Goal: Information Seeking & Learning: Learn about a topic

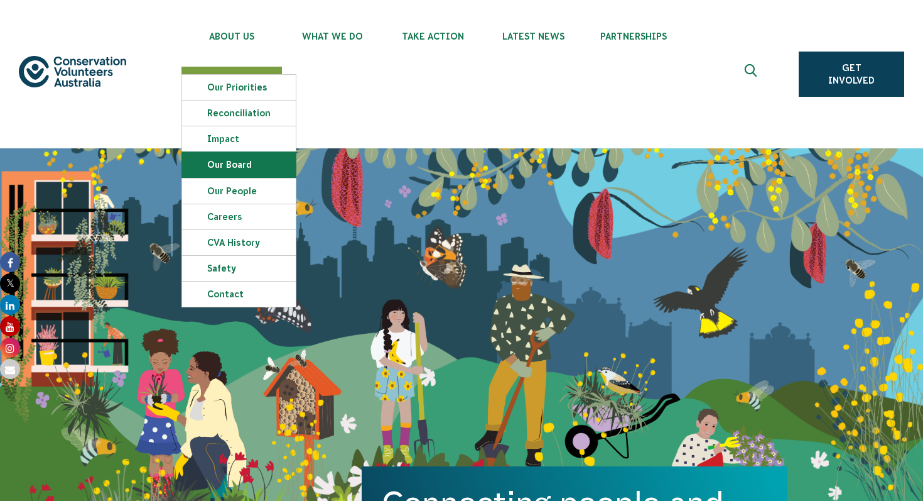
click at [239, 165] on link "Our Board" at bounding box center [239, 164] width 114 height 25
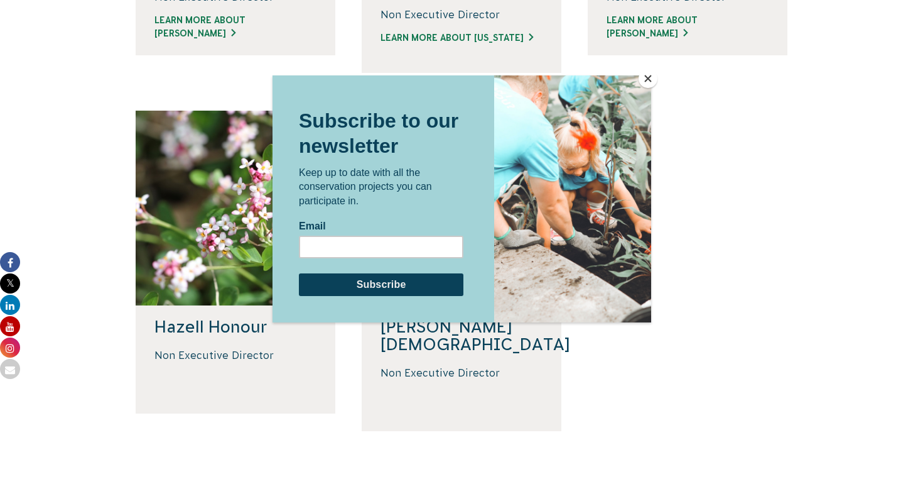
scroll to position [680, 0]
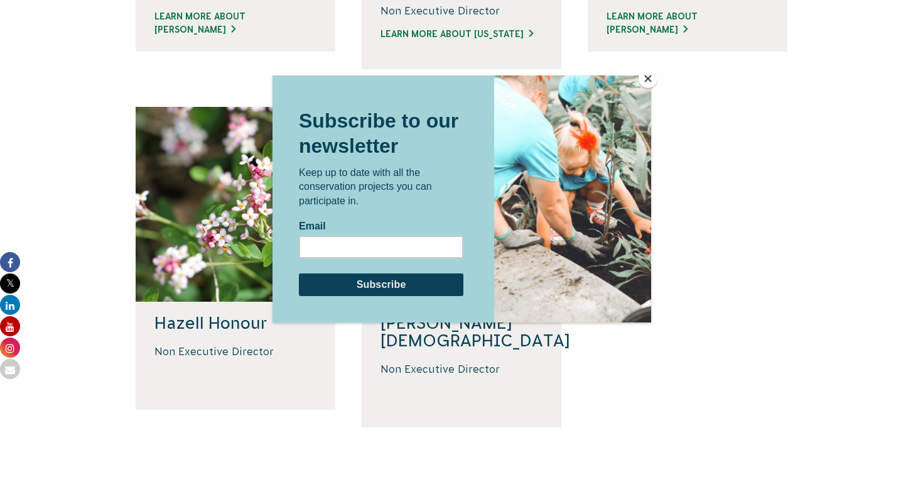
click at [647, 80] on button "Close" at bounding box center [648, 78] width 19 height 19
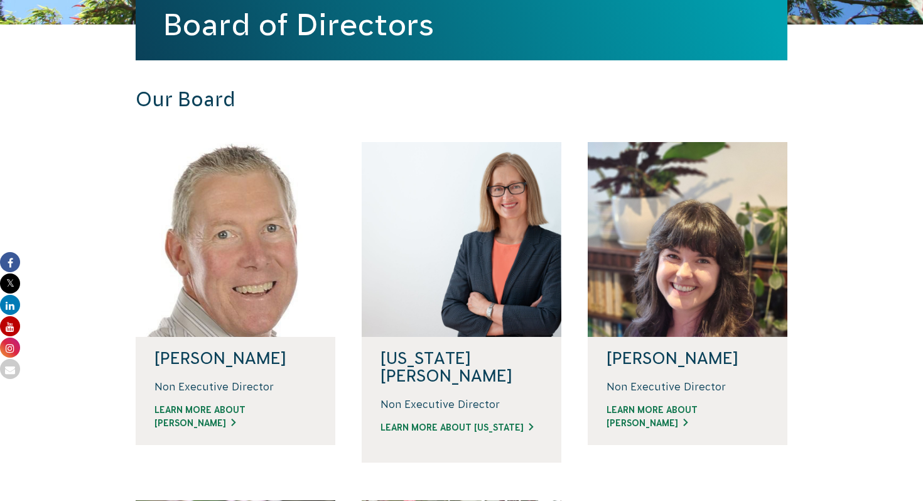
scroll to position [0, 0]
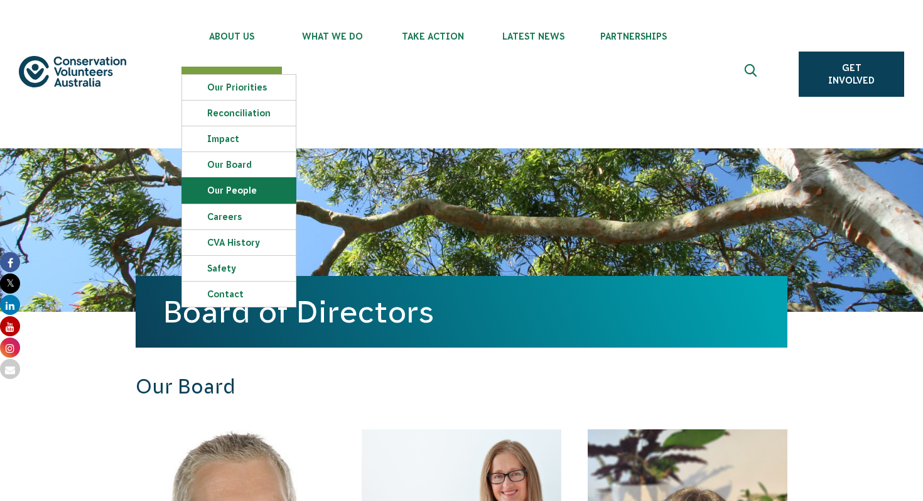
click at [257, 193] on link "Our People" at bounding box center [239, 190] width 114 height 25
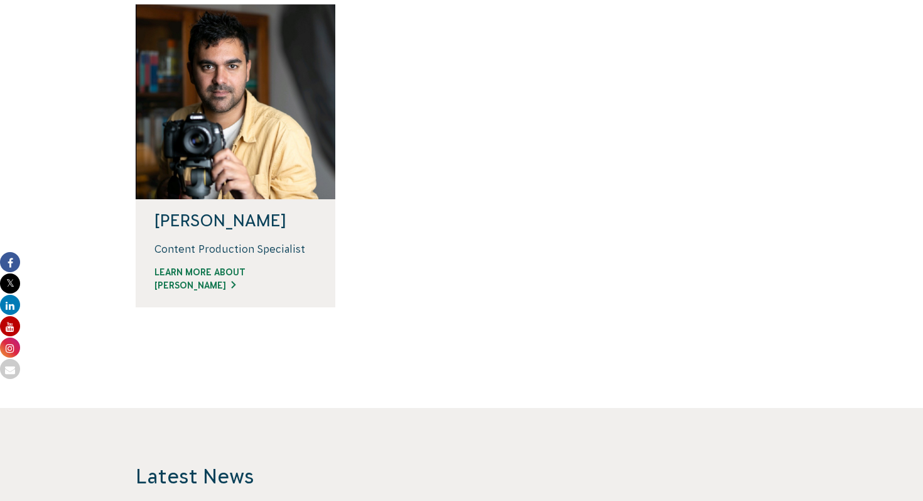
scroll to position [1272, 0]
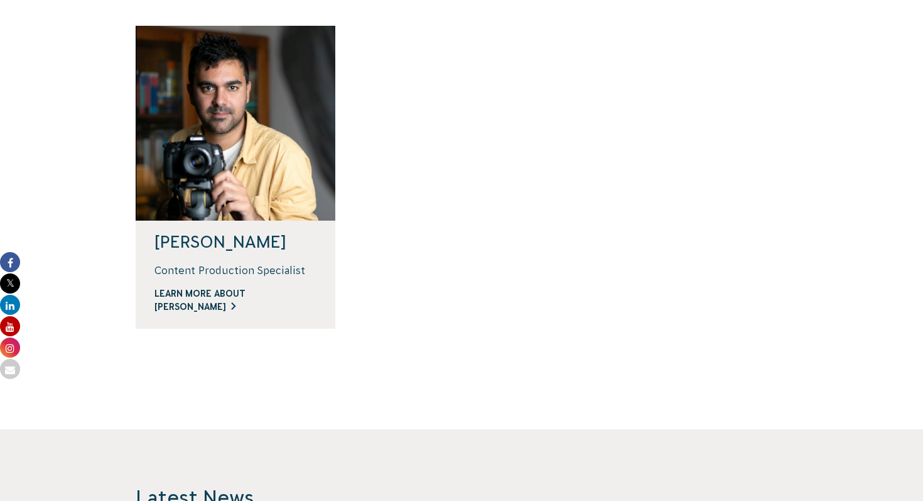
click at [263, 296] on link "Learn more about Andrew" at bounding box center [235, 300] width 162 height 26
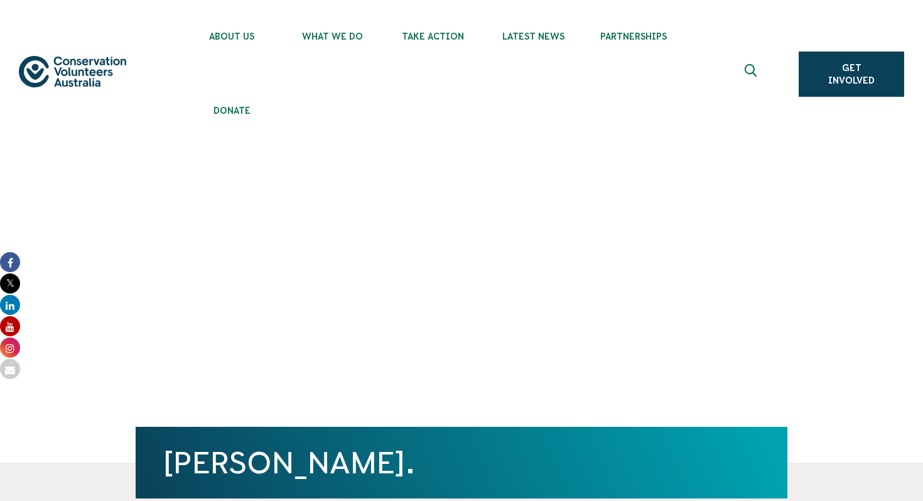
drag, startPoint x: 398, startPoint y: 460, endPoint x: 170, endPoint y: 459, distance: 228.0
click at [170, 459] on h1 "Andrew Roberts." at bounding box center [461, 462] width 597 height 34
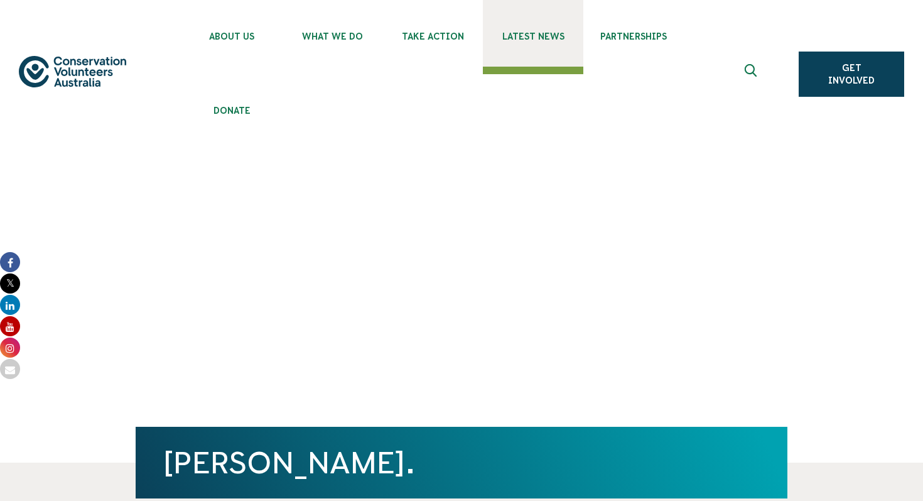
copy h1 "Andrew Roberts"
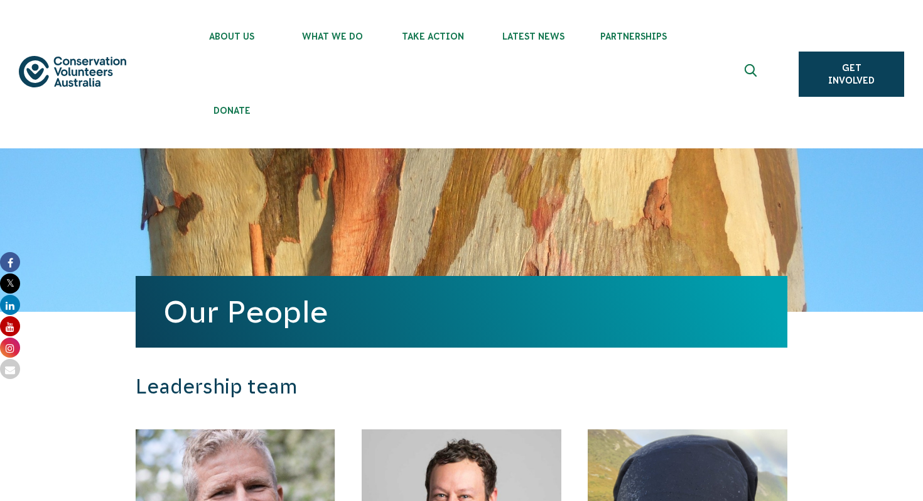
click at [57, 62] on img at bounding box center [72, 71] width 107 height 31
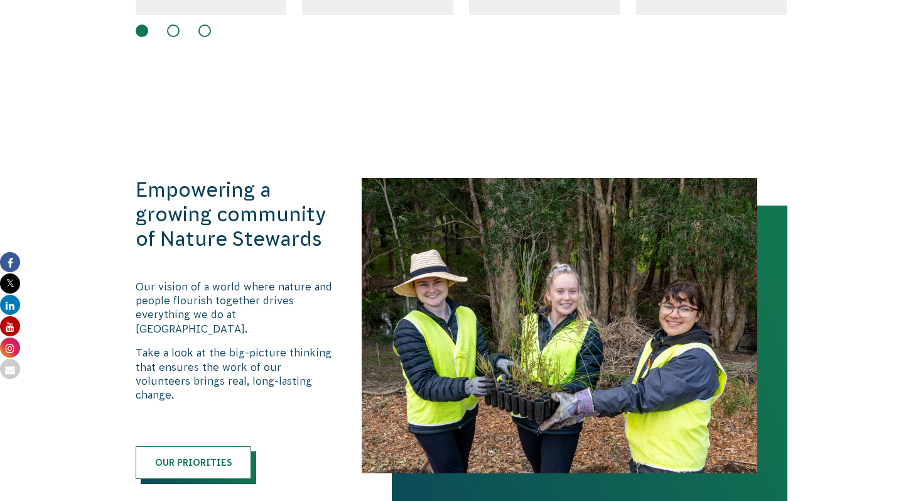
scroll to position [1211, 0]
